Goal: Information Seeking & Learning: Learn about a topic

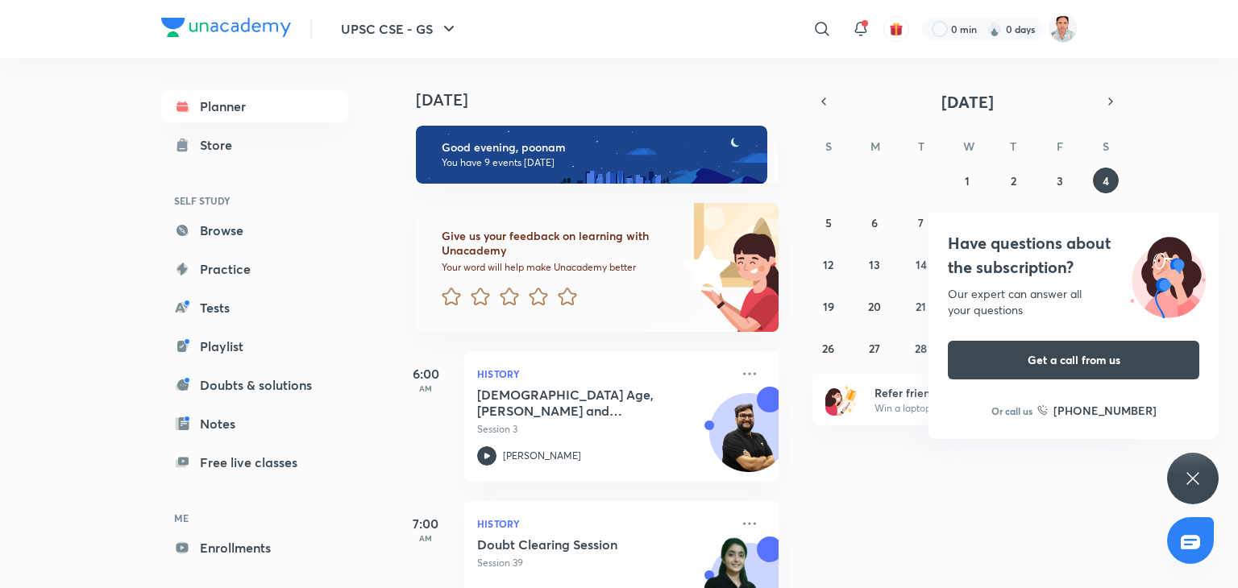
click at [1237, 279] on div "UPSC CSE - GS ​ 0 min 0 days Planner Store SELF STUDY Browse Practice Tests Pla…" at bounding box center [619, 294] width 1238 height 588
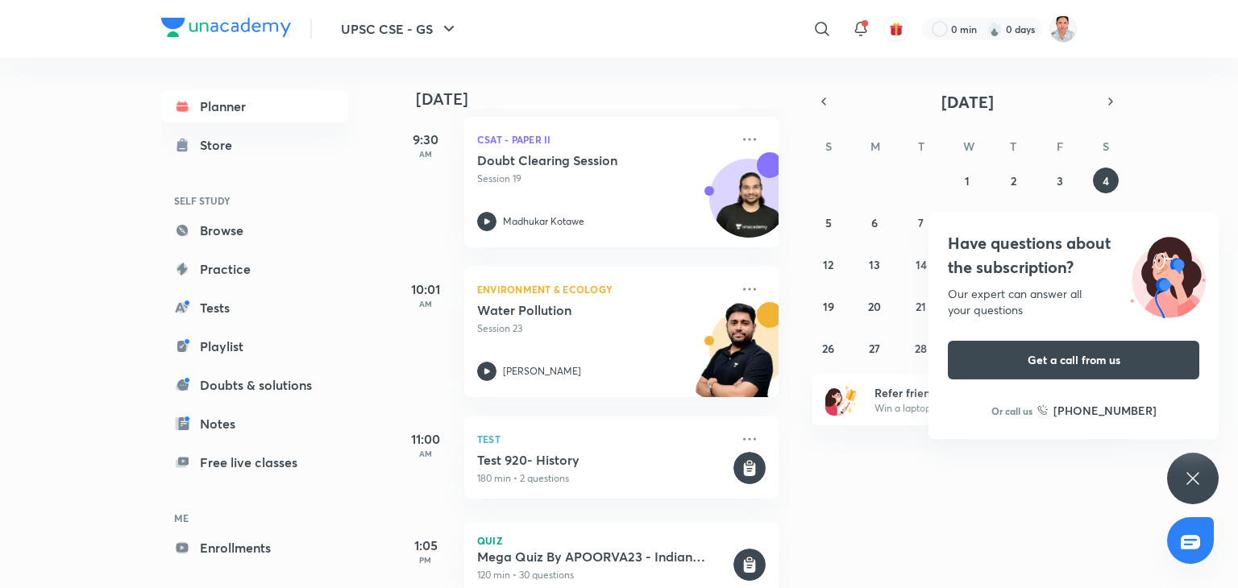
scroll to position [987, 0]
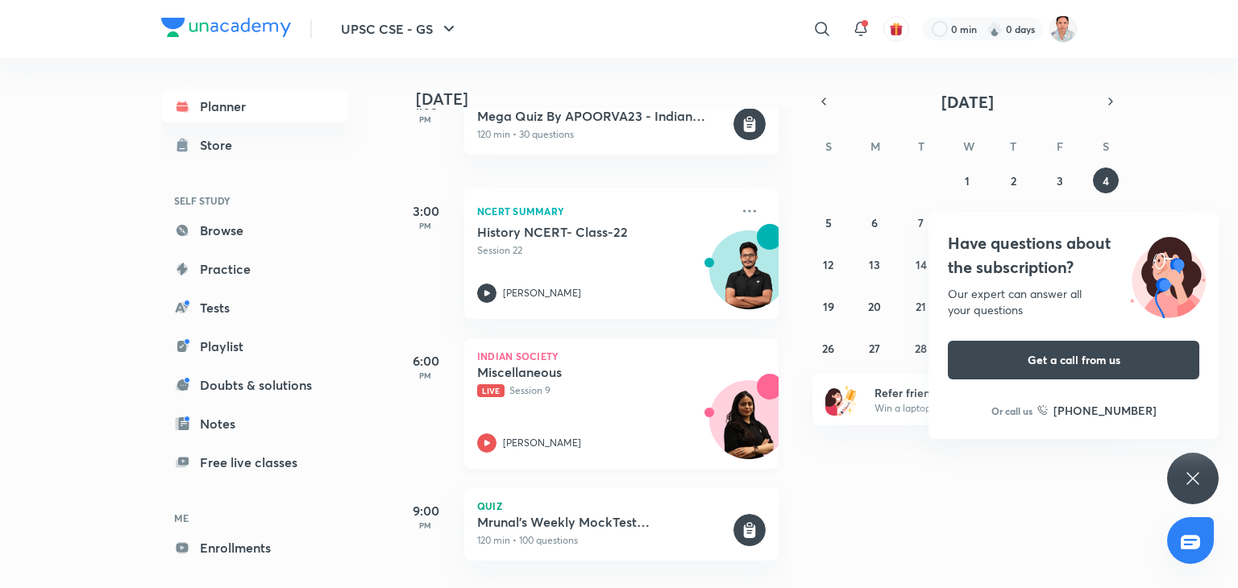
click at [535, 398] on div "Miscellaneous Live Session 9 [PERSON_NAME]" at bounding box center [603, 408] width 253 height 89
